Goal: Task Accomplishment & Management: Manage account settings

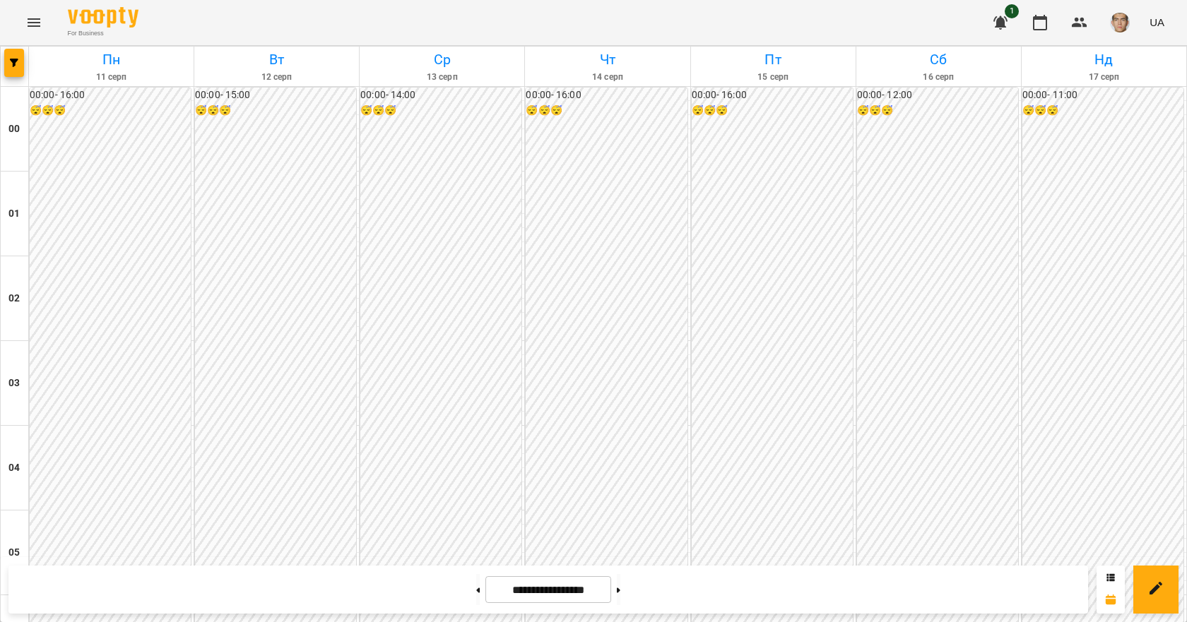
scroll to position [1201, 0]
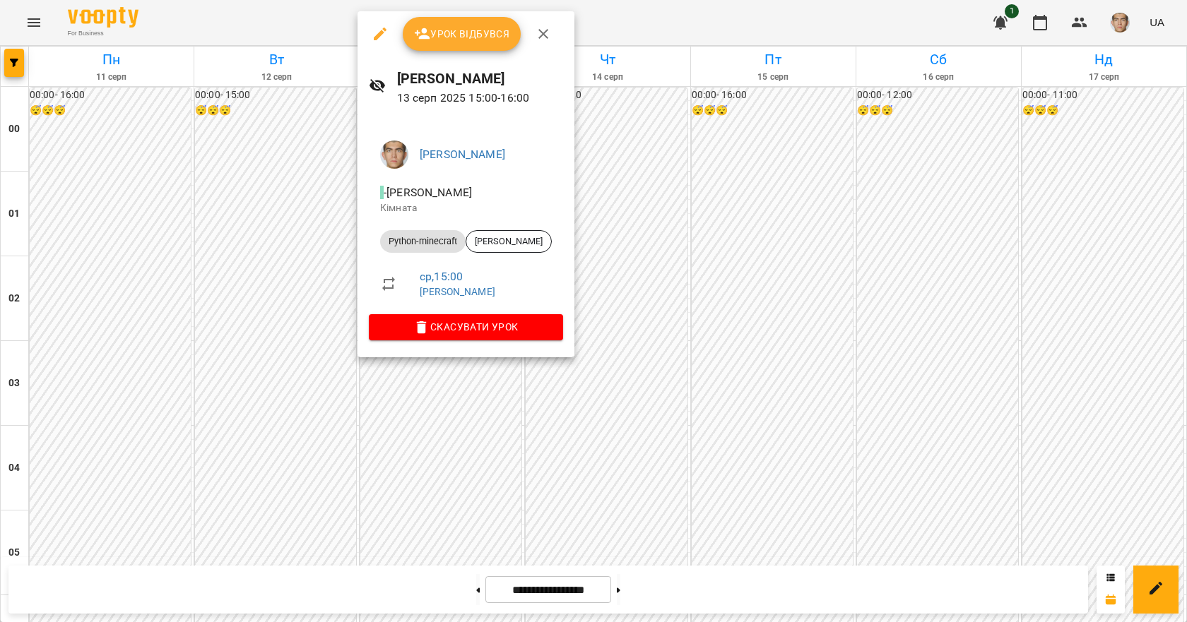
click at [451, 37] on span "Урок відбувся" at bounding box center [462, 33] width 96 height 17
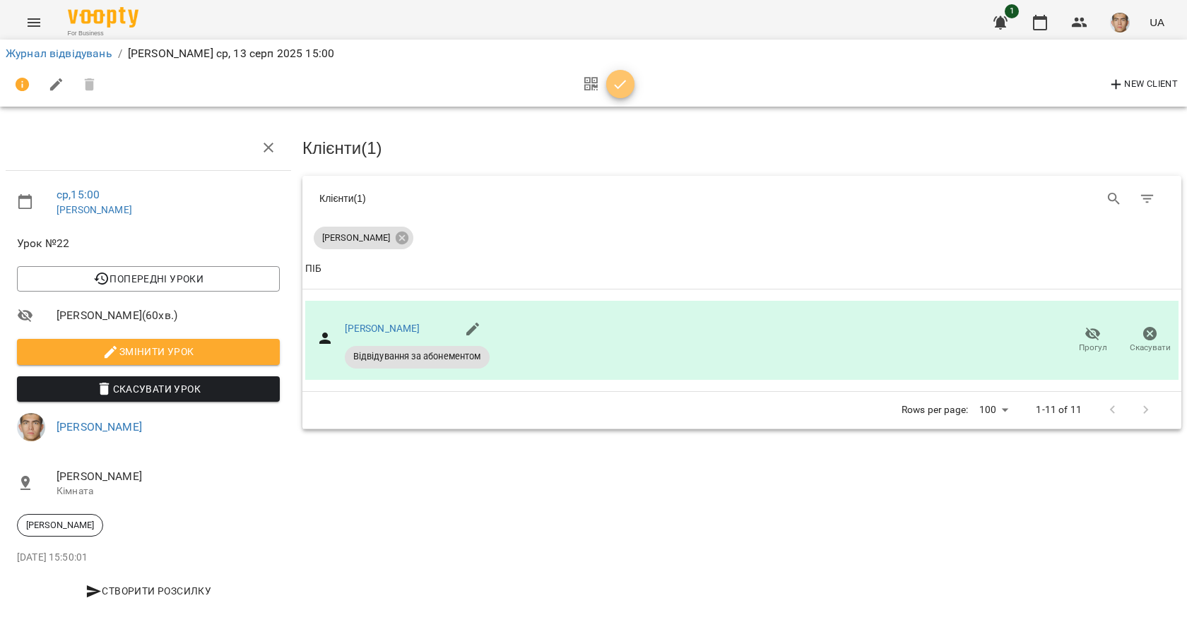
click at [620, 71] on button "button" at bounding box center [620, 84] width 28 height 28
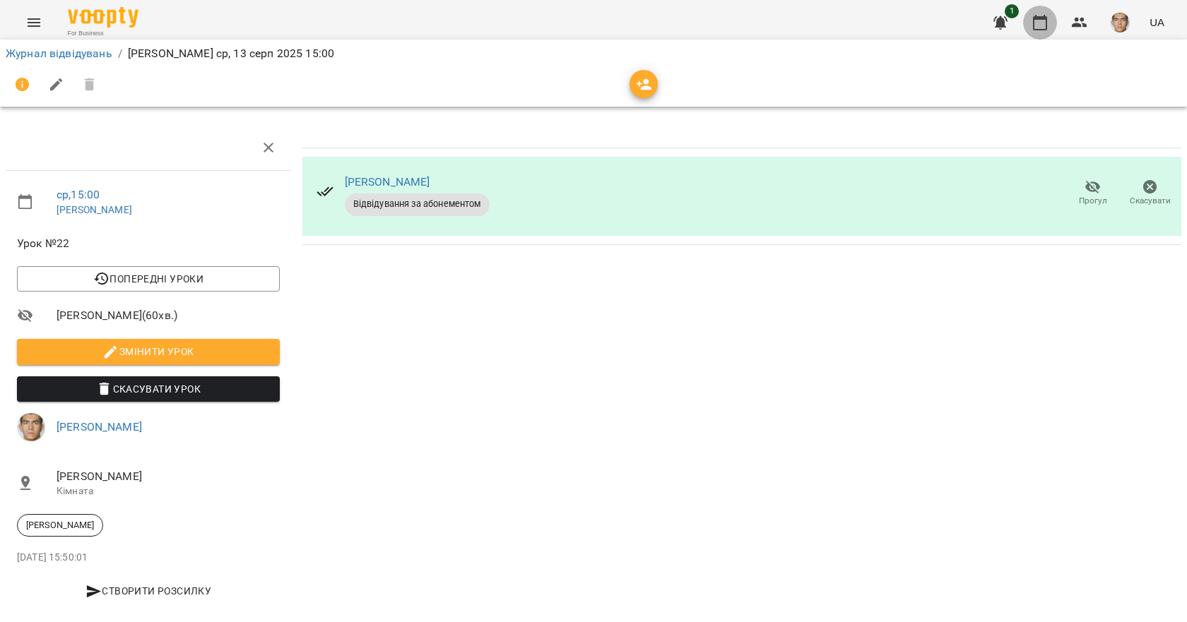
click at [1037, 11] on button "button" at bounding box center [1040, 23] width 34 height 34
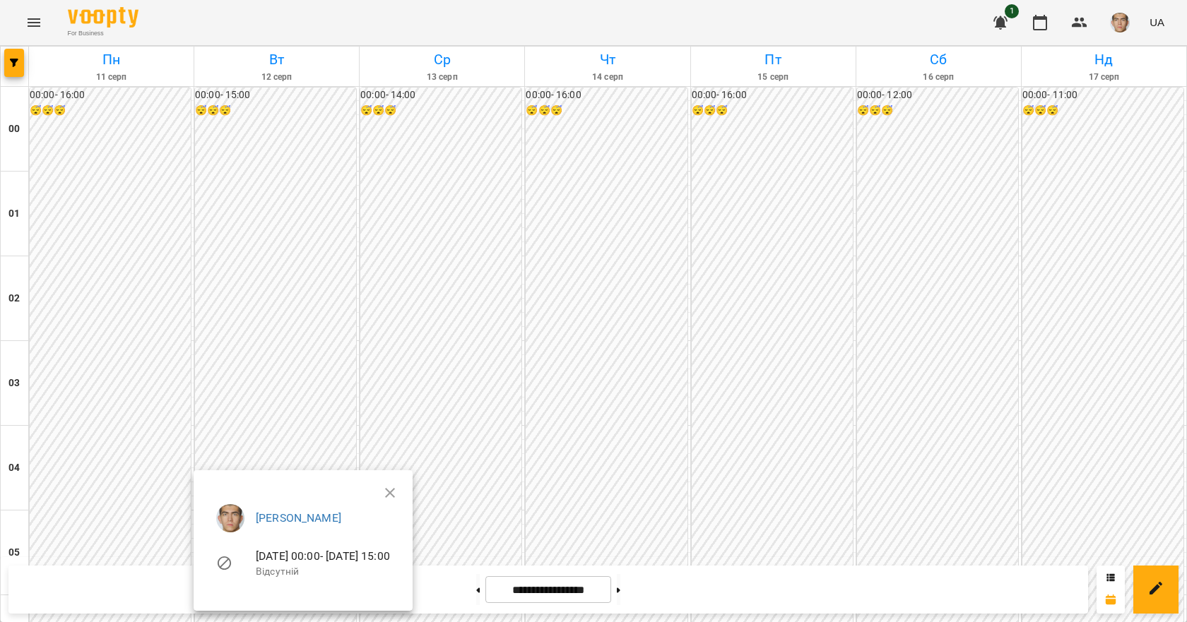
click at [296, 240] on div at bounding box center [593, 311] width 1187 height 622
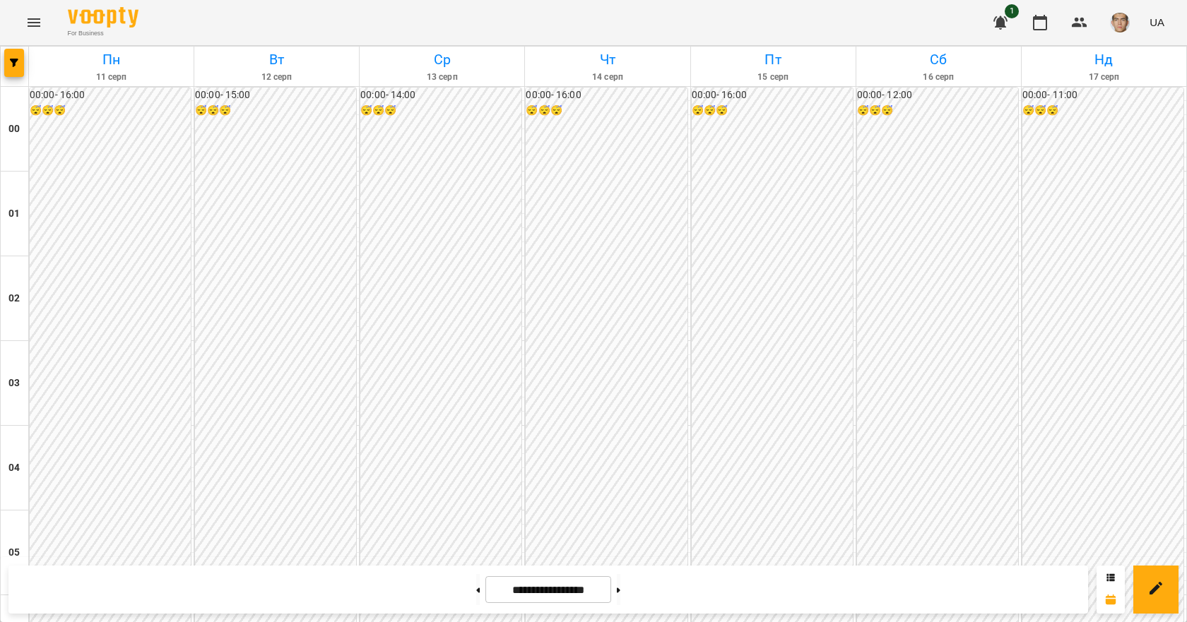
scroll to position [1060, 0]
